Goal: Task Accomplishment & Management: Use online tool/utility

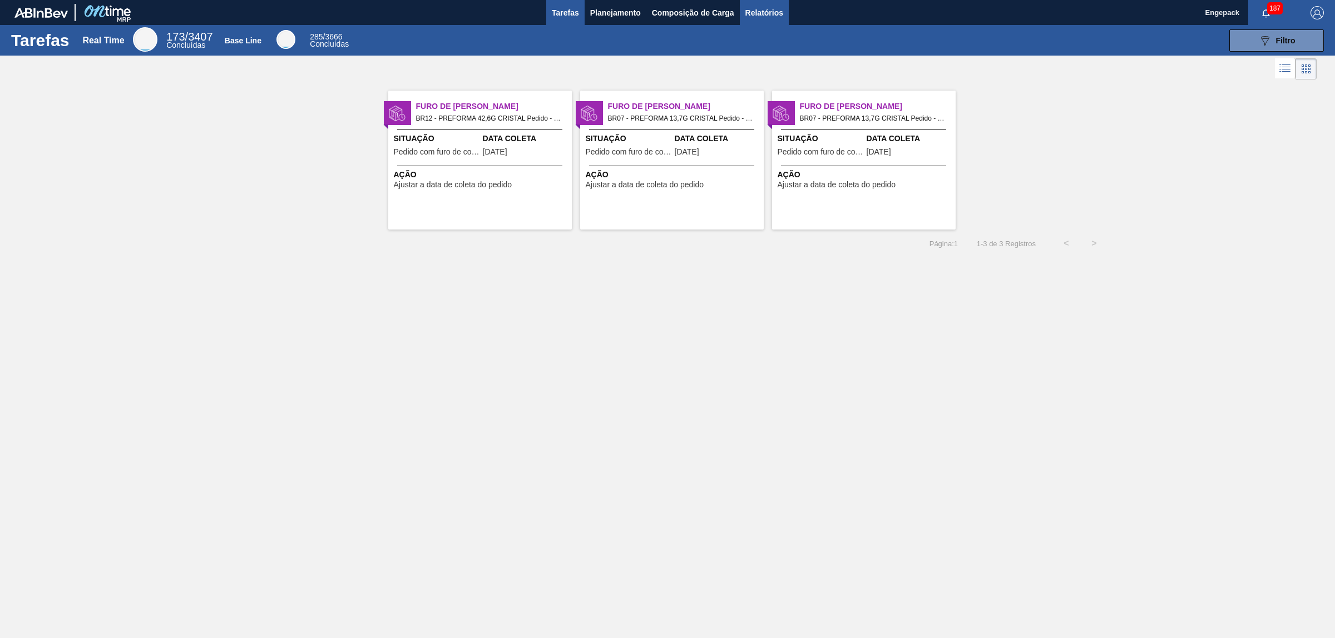
click at [762, 18] on span "Relatórios" at bounding box center [764, 12] width 38 height 13
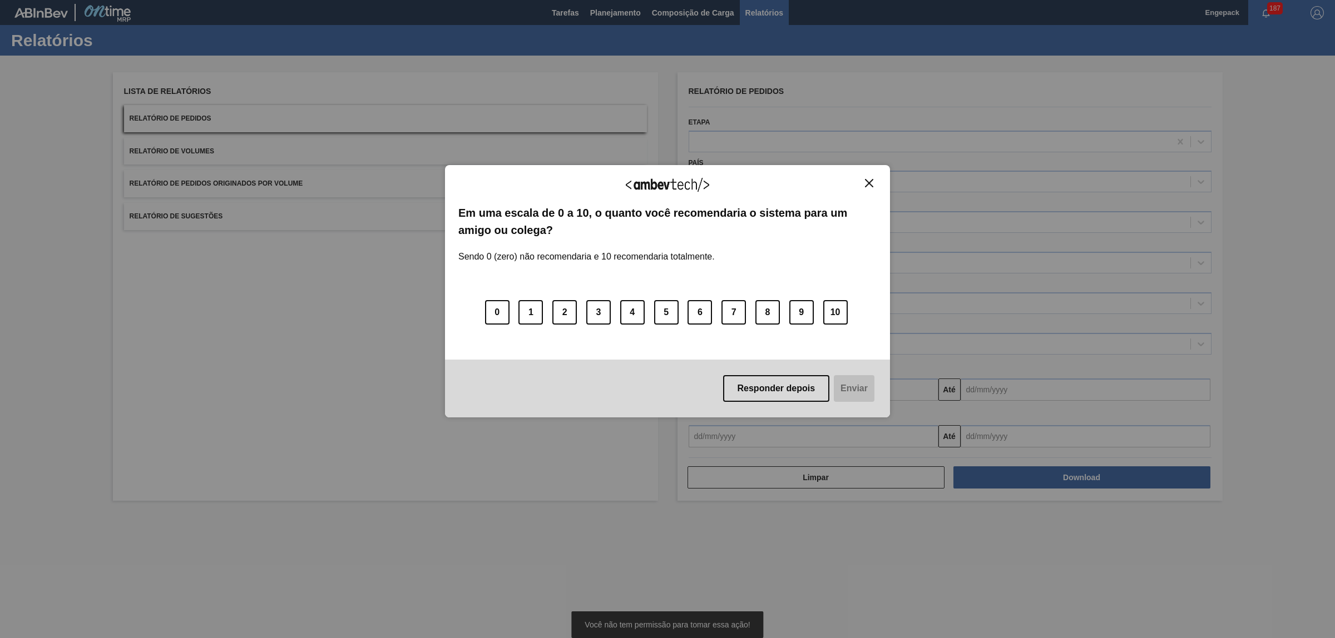
click at [866, 184] on img "Close" at bounding box center [869, 183] width 8 height 8
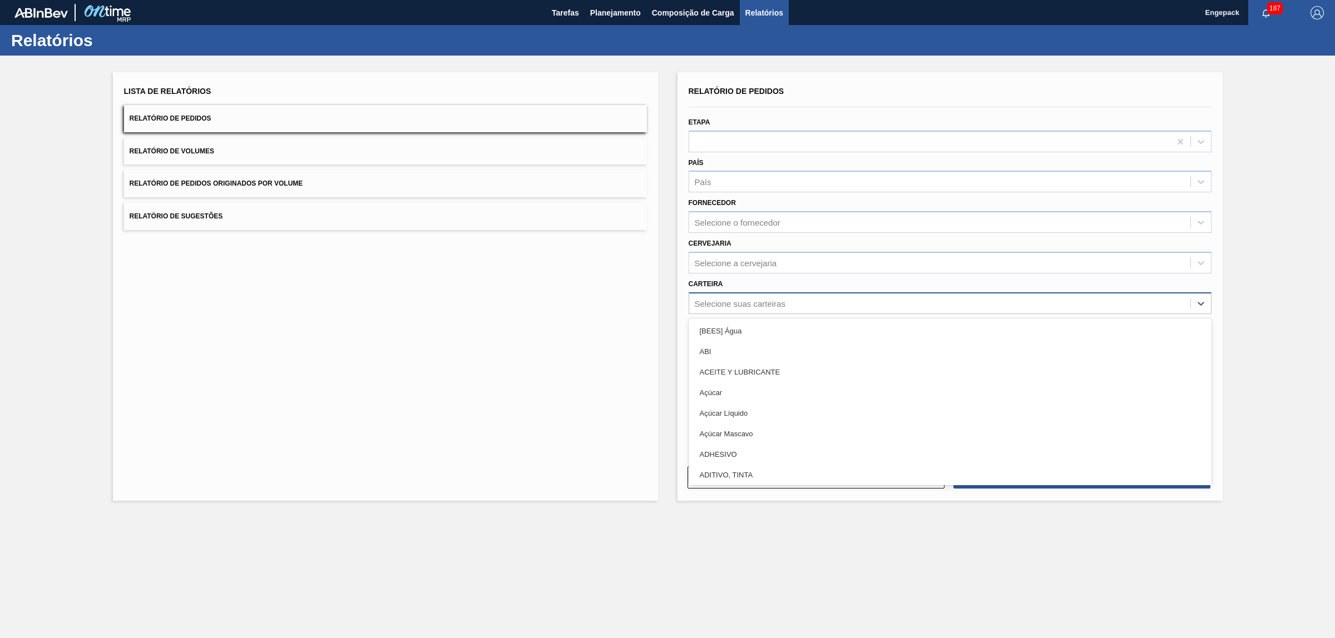
click at [790, 306] on div "Selecione suas carteiras" at bounding box center [939, 303] width 501 height 16
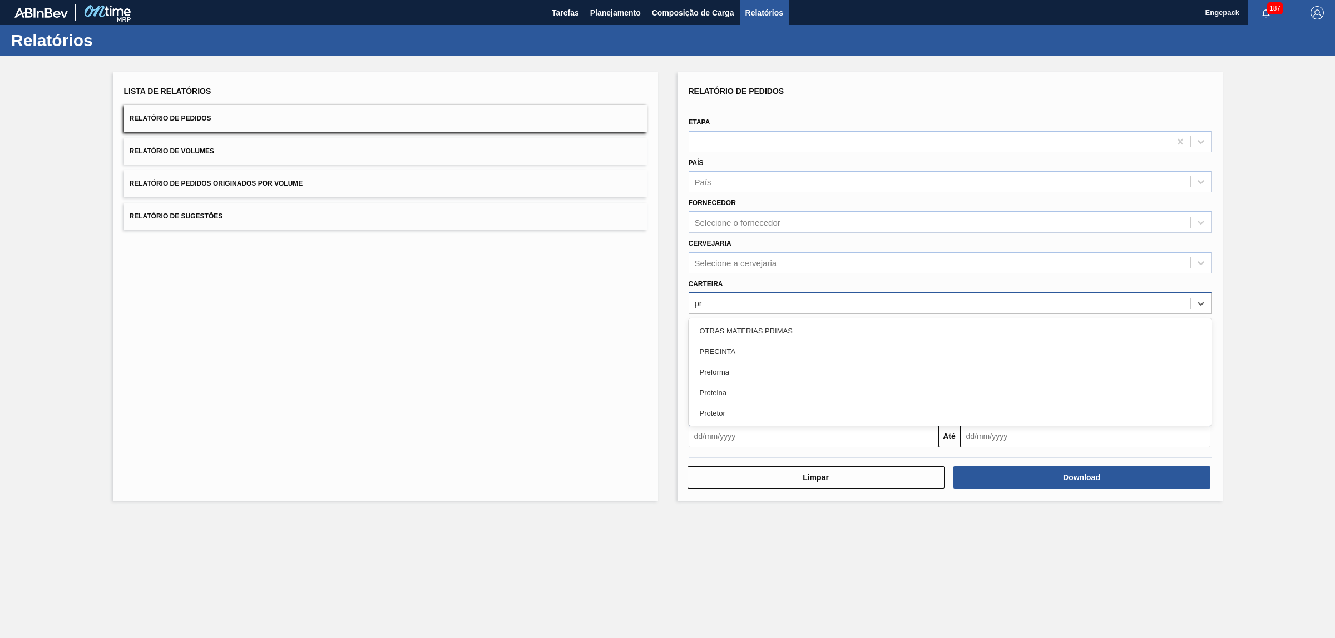
type input "pre"
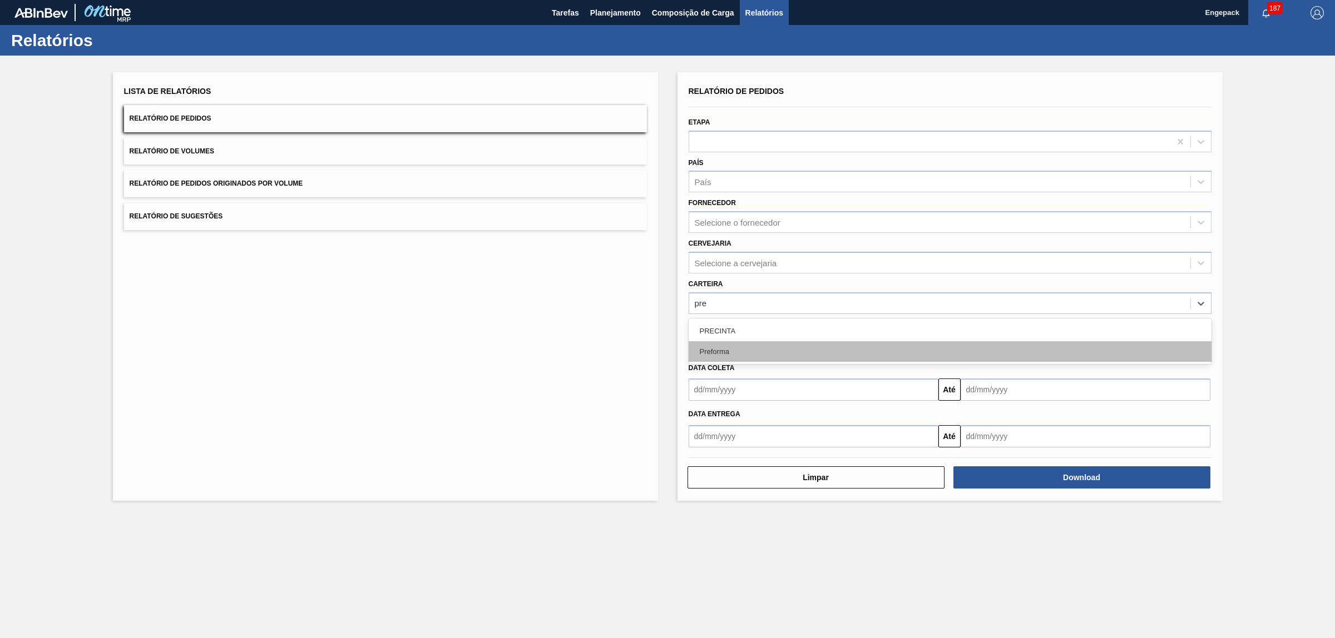
click at [757, 346] on div "Preforma" at bounding box center [949, 351] width 523 height 21
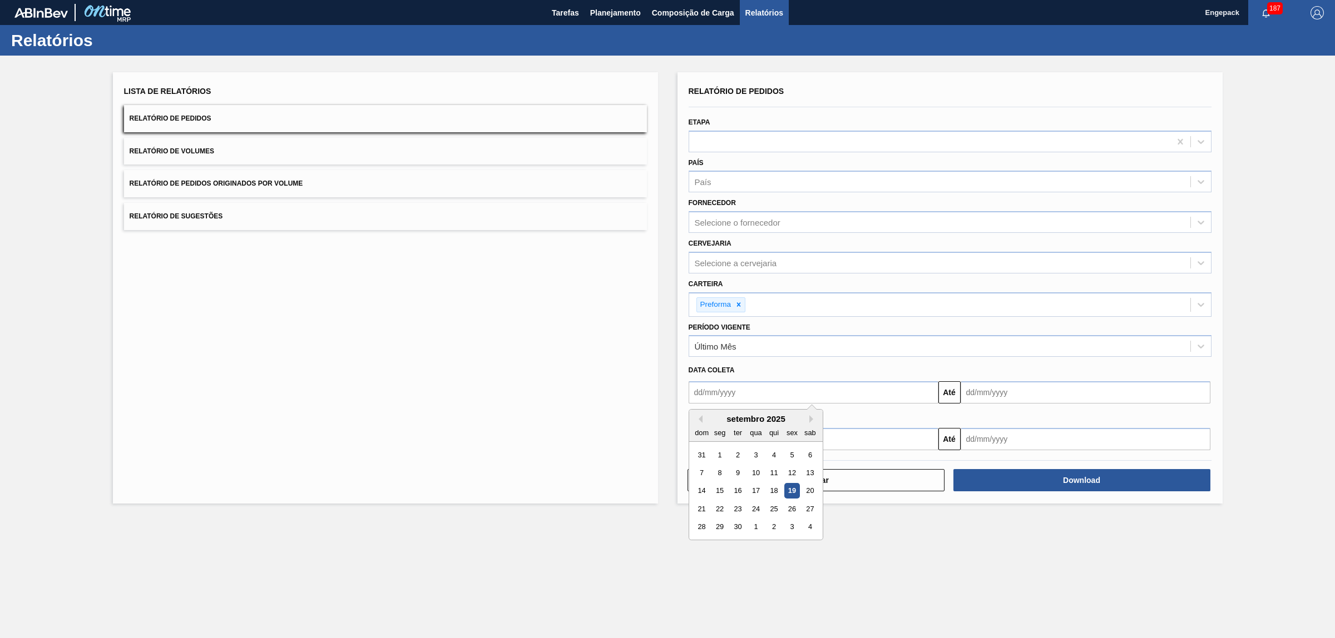
click at [733, 385] on input "text" at bounding box center [813, 393] width 250 height 22
click at [717, 454] on div "1" at bounding box center [719, 455] width 15 height 15
type input "[DATE]"
click at [984, 398] on input "text" at bounding box center [1085, 393] width 250 height 22
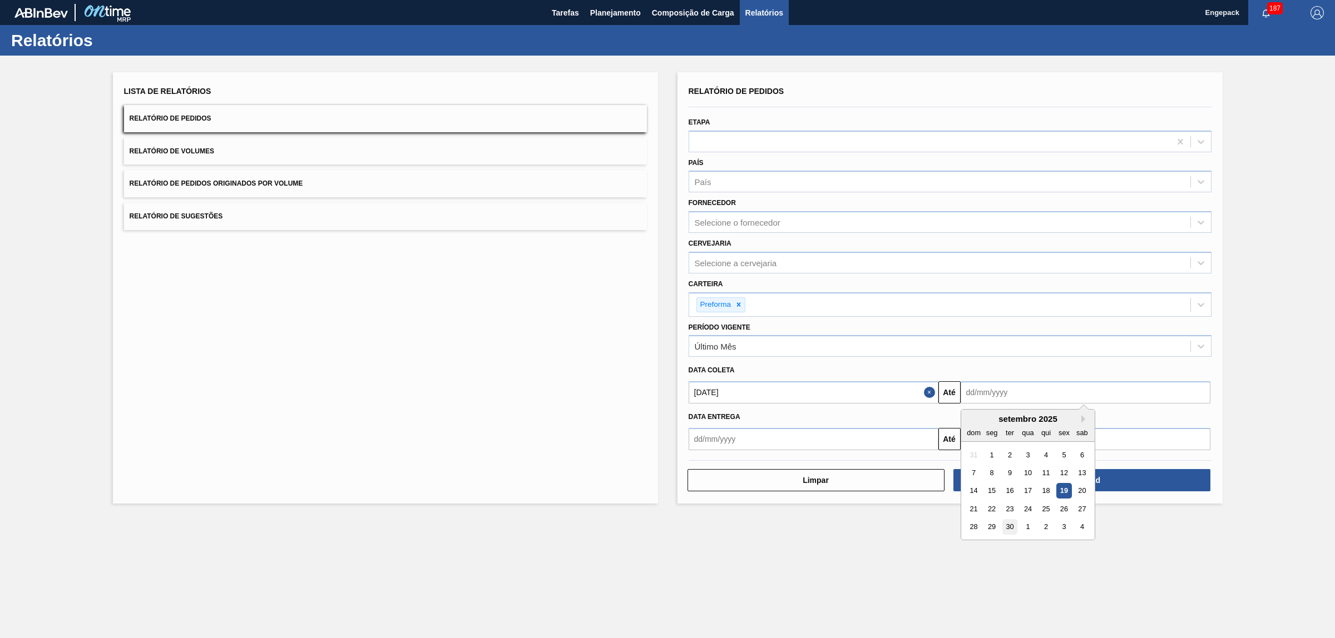
click at [1010, 524] on div "30" at bounding box center [1009, 527] width 15 height 15
type input "[DATE]"
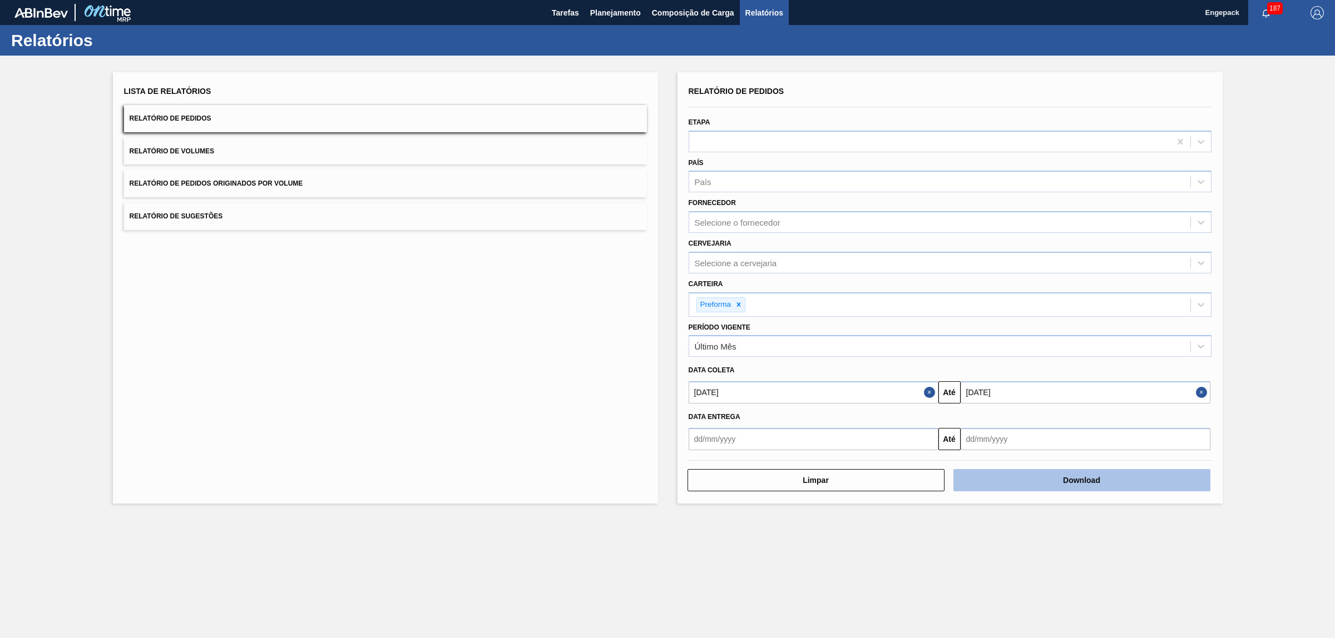
click at [1102, 474] on button "Download" at bounding box center [1081, 480] width 257 height 22
